Goal: Information Seeking & Learning: Learn about a topic

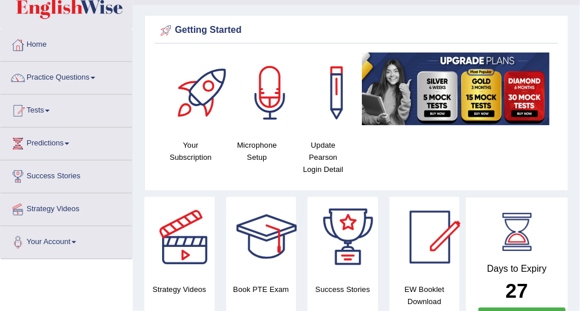
scroll to position [39, 0]
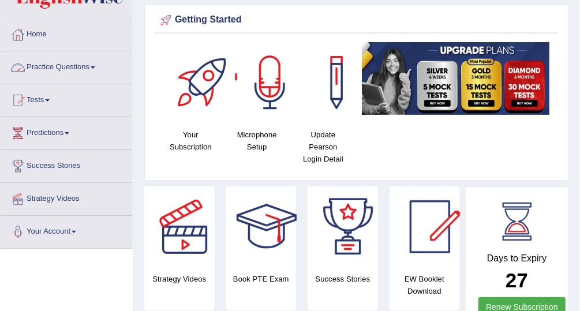
click at [62, 66] on link "Practice Questions" at bounding box center [66, 65] width 131 height 29
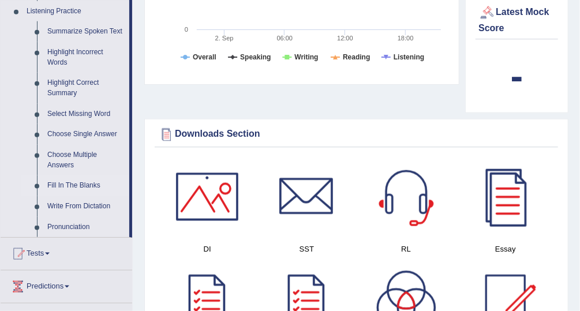
scroll to position [0, 0]
click at [111, 28] on link "Summarize Spoken Text" at bounding box center [85, 31] width 87 height 21
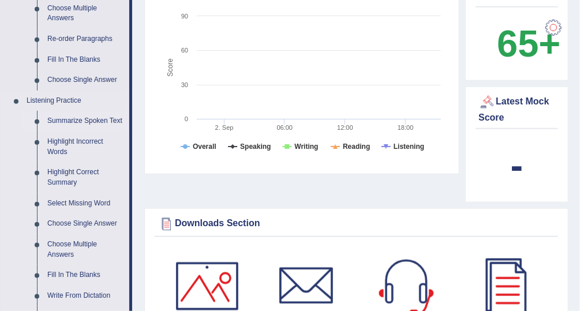
scroll to position [741, 0]
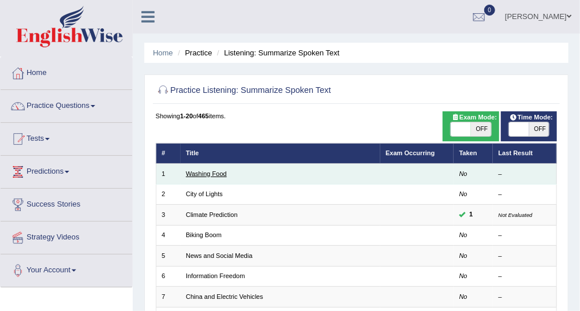
click at [213, 175] on link "Washing Food" at bounding box center [206, 173] width 41 height 7
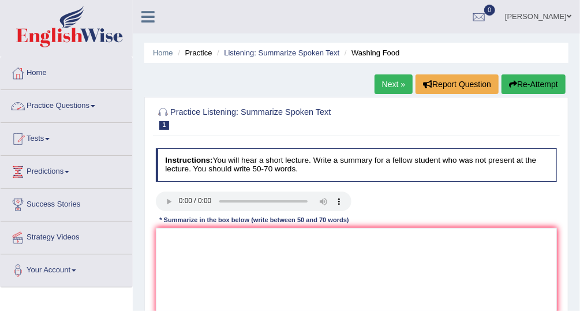
click at [79, 98] on link "Practice Questions" at bounding box center [66, 104] width 131 height 29
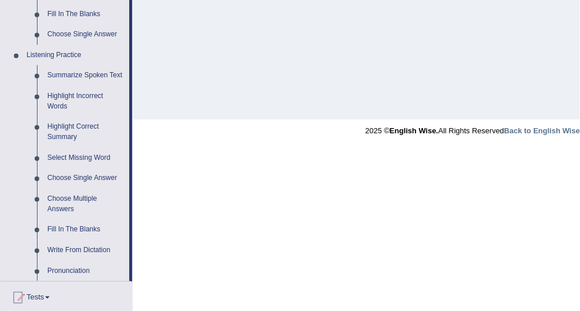
scroll to position [462, 0]
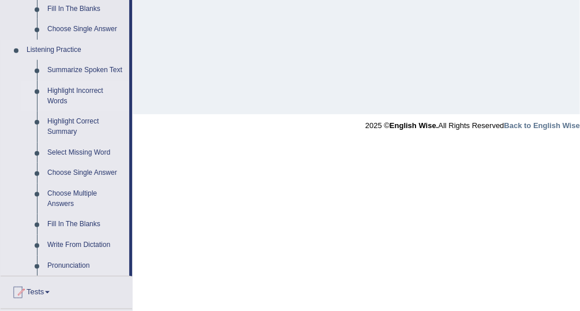
click at [82, 89] on link "Highlight Incorrect Words" at bounding box center [85, 96] width 87 height 31
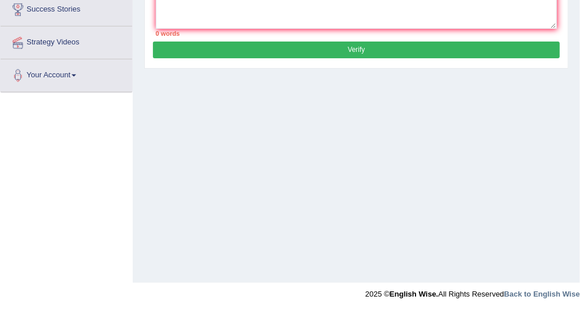
scroll to position [153, 0]
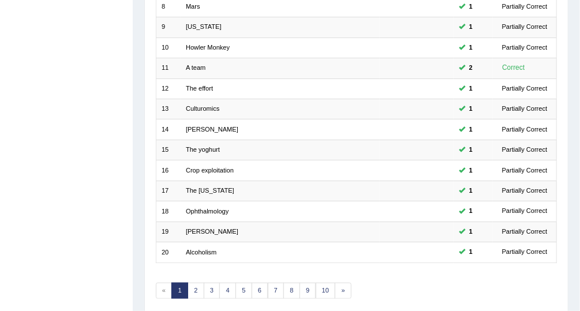
scroll to position [349, 0]
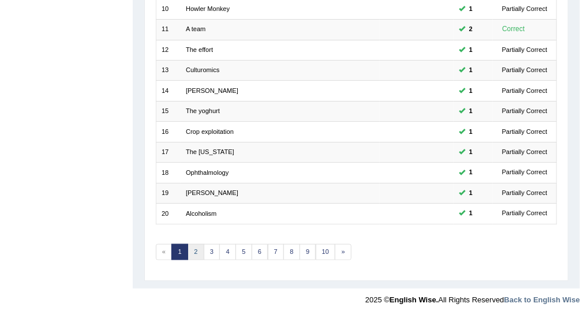
click at [194, 245] on link "2" at bounding box center [195, 252] width 17 height 16
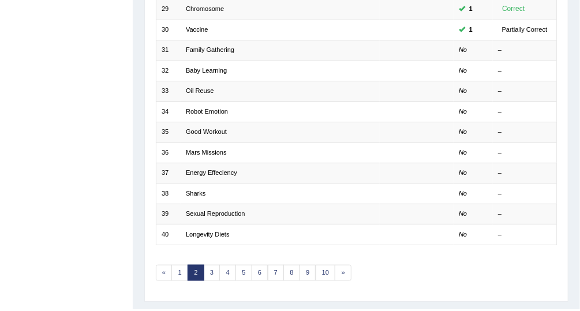
scroll to position [311, 0]
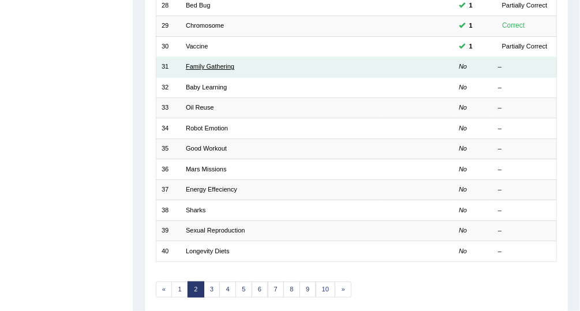
click at [220, 63] on link "Family Gathering" at bounding box center [210, 66] width 48 height 7
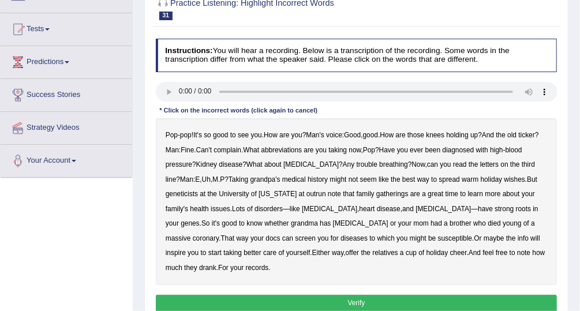
scroll to position [121, 0]
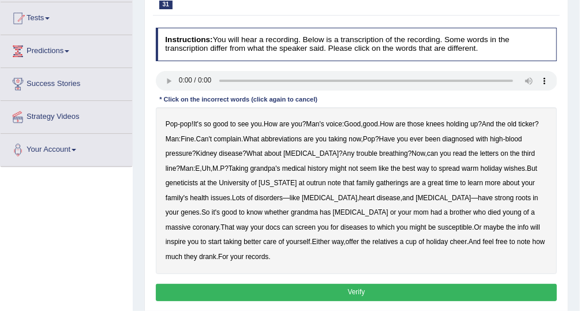
click at [72, 244] on div "Toggle navigation Home Practice Questions Speaking Practice Read Aloud Repeat S…" at bounding box center [290, 179] width 580 height 600
click at [293, 135] on b "abbreviations" at bounding box center [281, 139] width 41 height 8
click at [202, 169] on b "Uh" at bounding box center [206, 168] width 9 height 8
click at [306, 180] on b "outrun" at bounding box center [316, 183] width 20 height 8
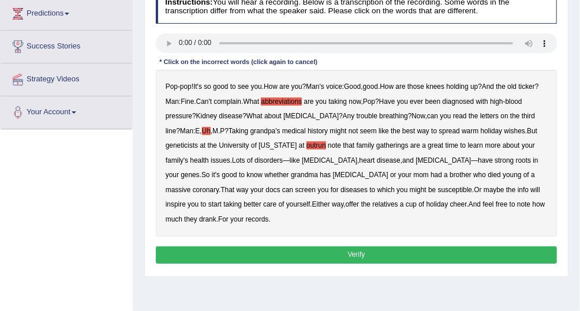
scroll to position [170, 0]
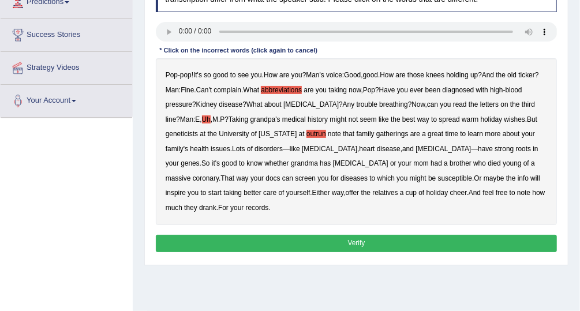
click at [386, 235] on button "Verify" at bounding box center [356, 243] width 401 height 17
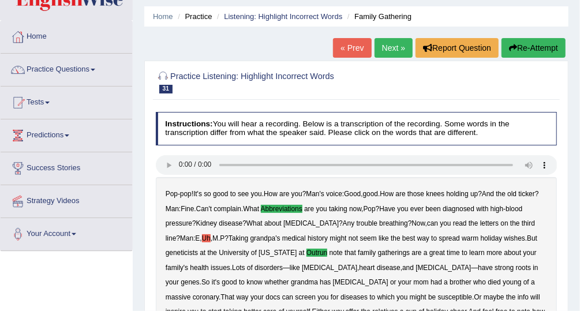
scroll to position [37, 0]
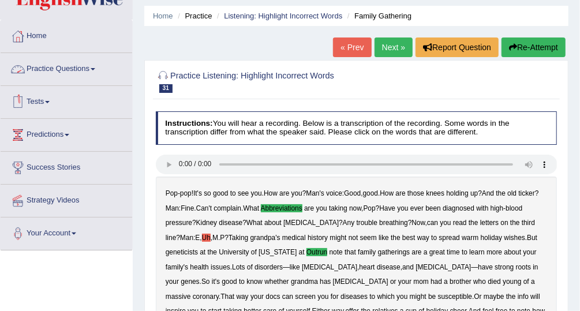
click at [87, 69] on link "Practice Questions" at bounding box center [66, 67] width 131 height 29
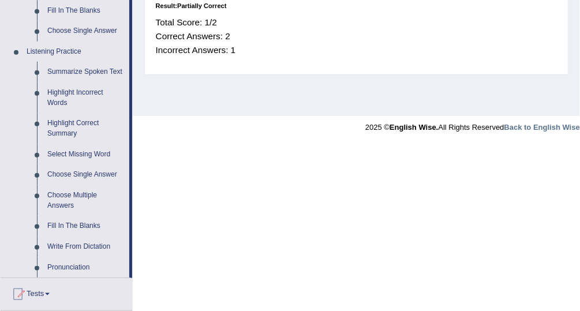
scroll to position [459, 0]
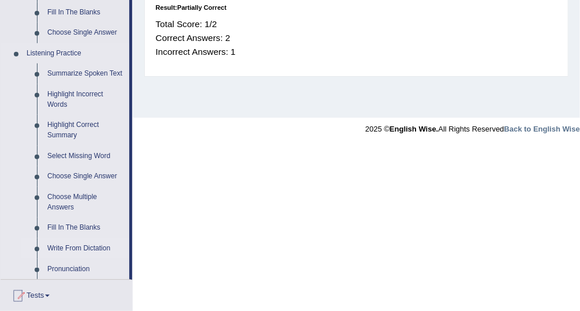
click at [80, 245] on link "Write From Dictation" at bounding box center [85, 248] width 87 height 21
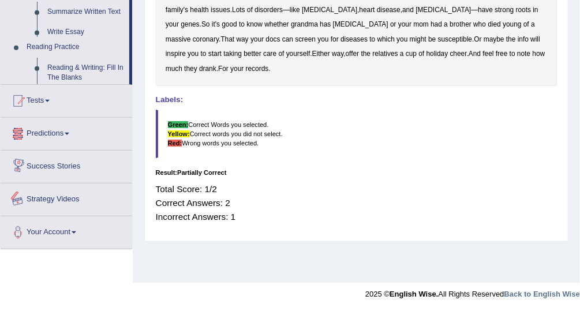
scroll to position [548, 0]
